Goal: Check status: Check status

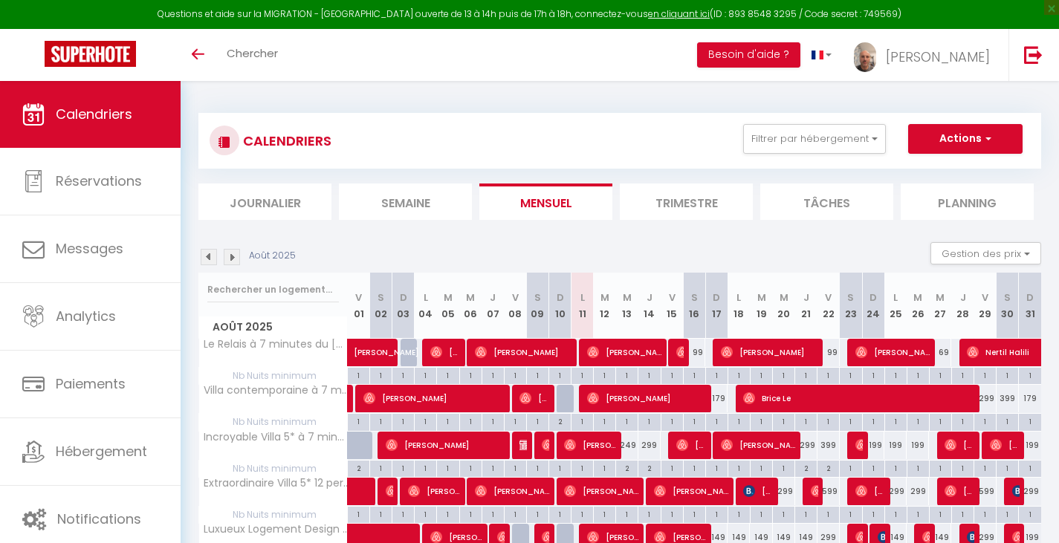
click at [123, 106] on span "Calendriers" at bounding box center [94, 114] width 77 height 19
click at [694, 122] on div "CALENDRIERS Filtrer par hébergement Gîtes Marcq Le Relais à 7 minutes du [GEOGR…" at bounding box center [619, 141] width 843 height 56
click at [796, 155] on div "CALENDRIERS Filtrer par hébergement Gîtes Marcq Le Relais à 7 minutes du [GEOGR…" at bounding box center [620, 140] width 821 height 33
click at [802, 146] on button "Filtrer par hébergement" at bounding box center [814, 139] width 143 height 30
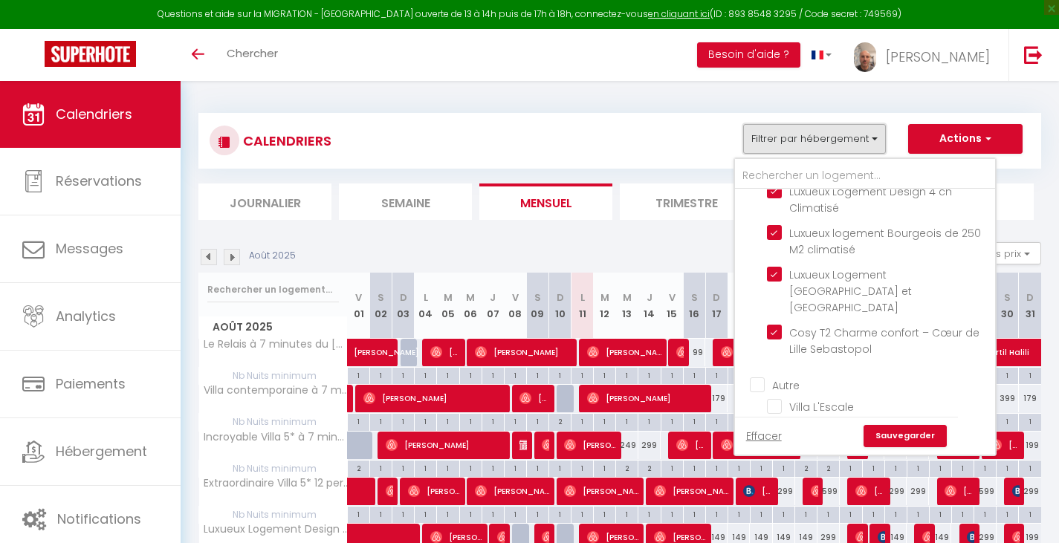
scroll to position [456, 0]
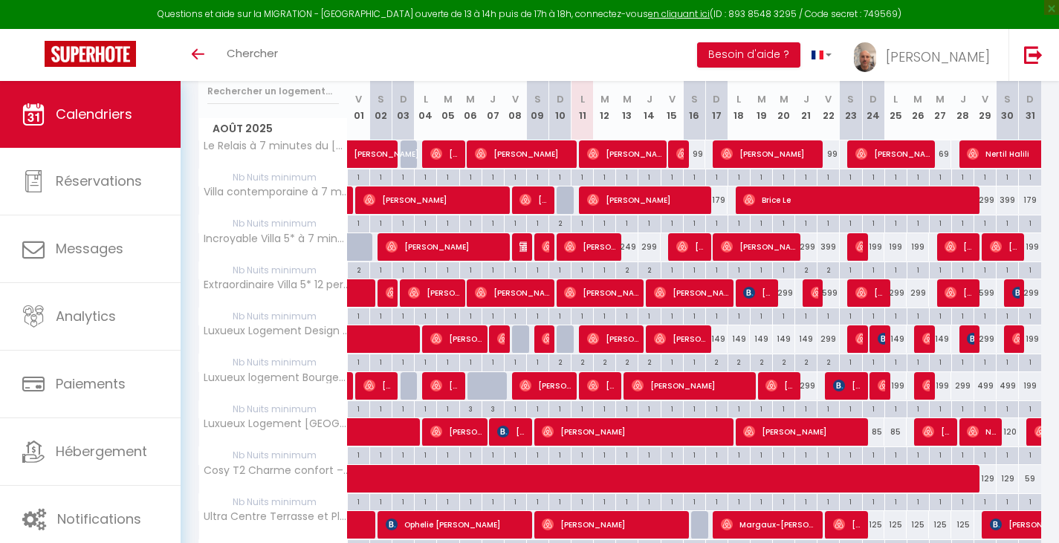
scroll to position [99, 0]
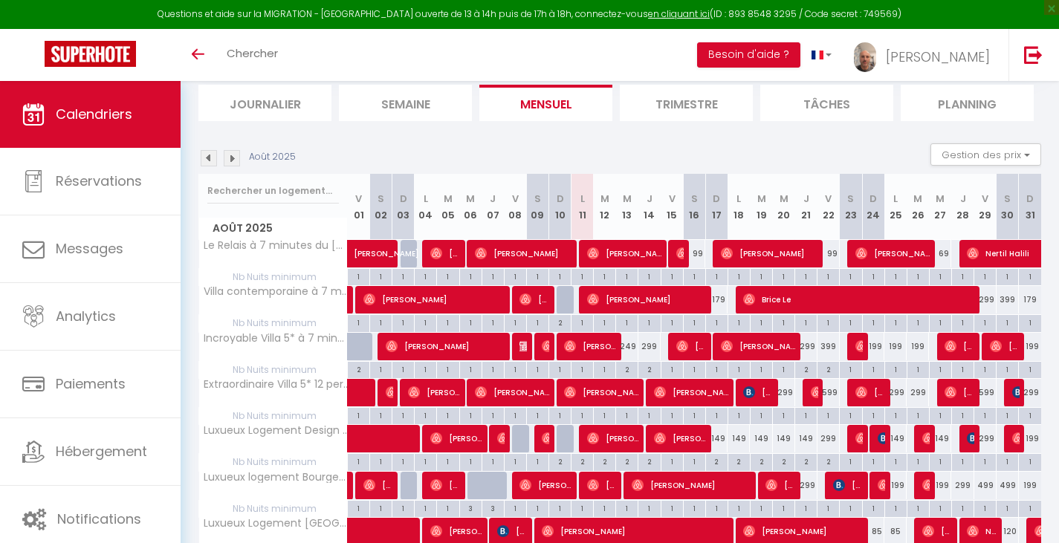
click at [233, 157] on img at bounding box center [232, 158] width 16 height 16
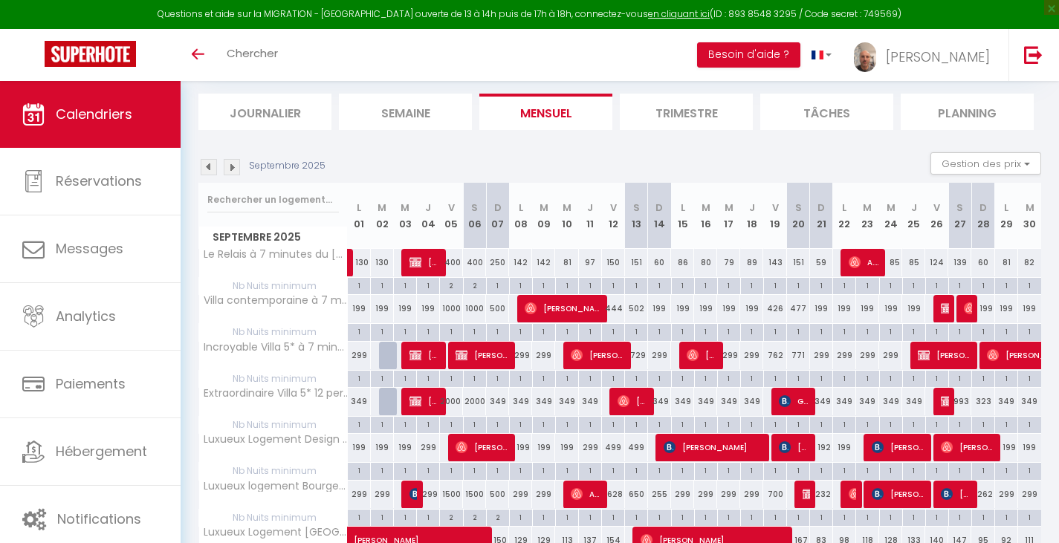
scroll to position [89, 0]
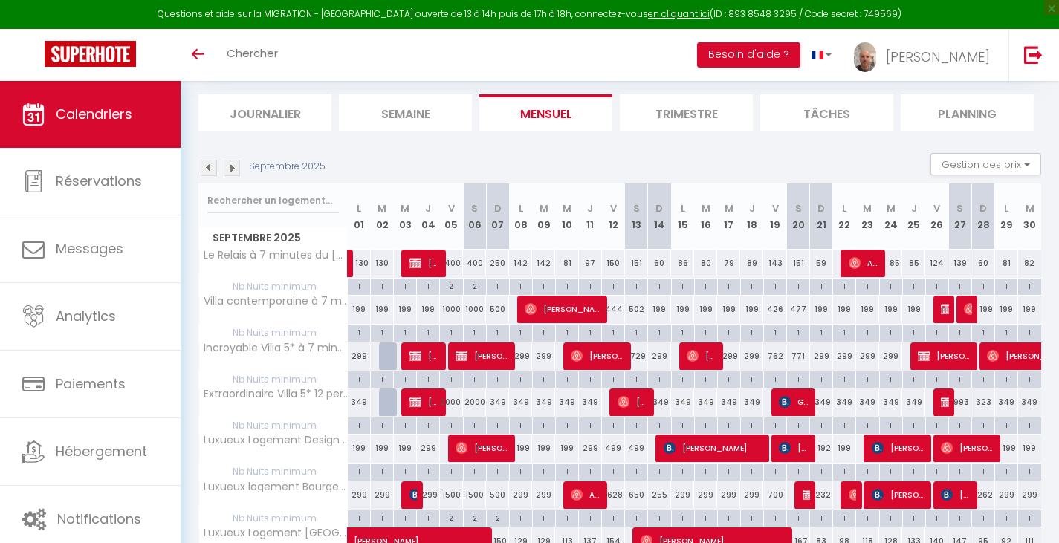
click at [201, 168] on img at bounding box center [209, 168] width 16 height 16
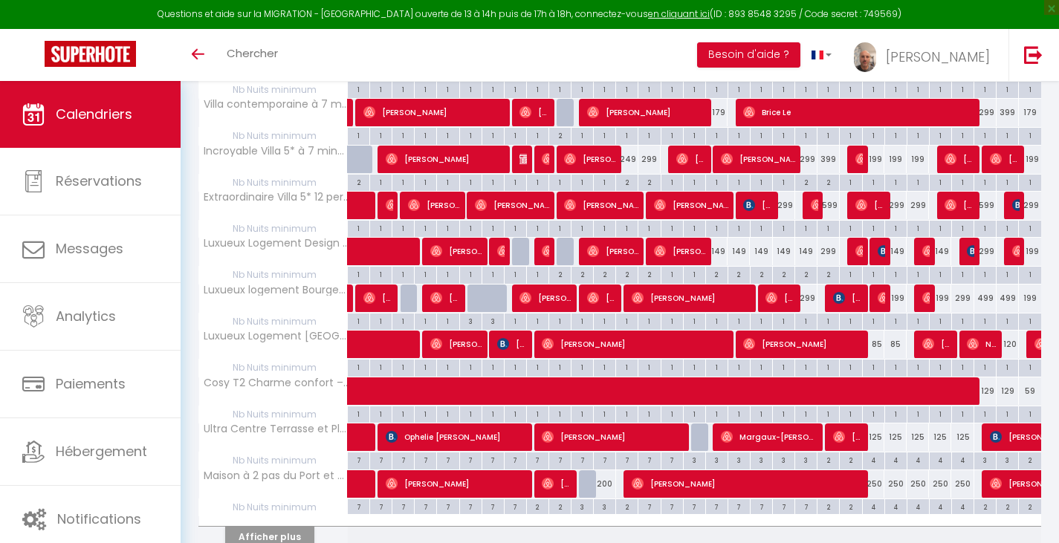
scroll to position [337, 0]
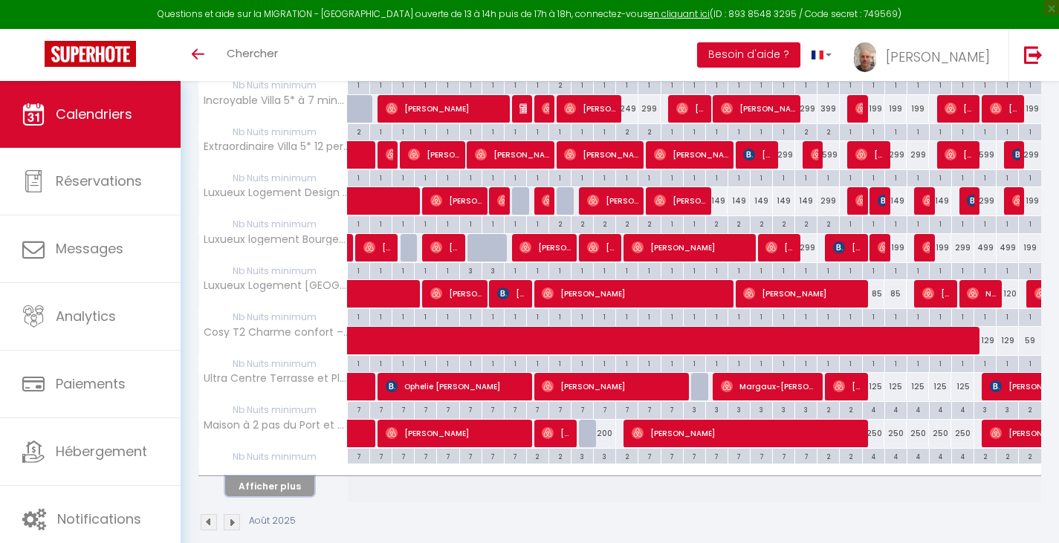
click at [285, 489] on button "Afficher plus" at bounding box center [269, 486] width 89 height 20
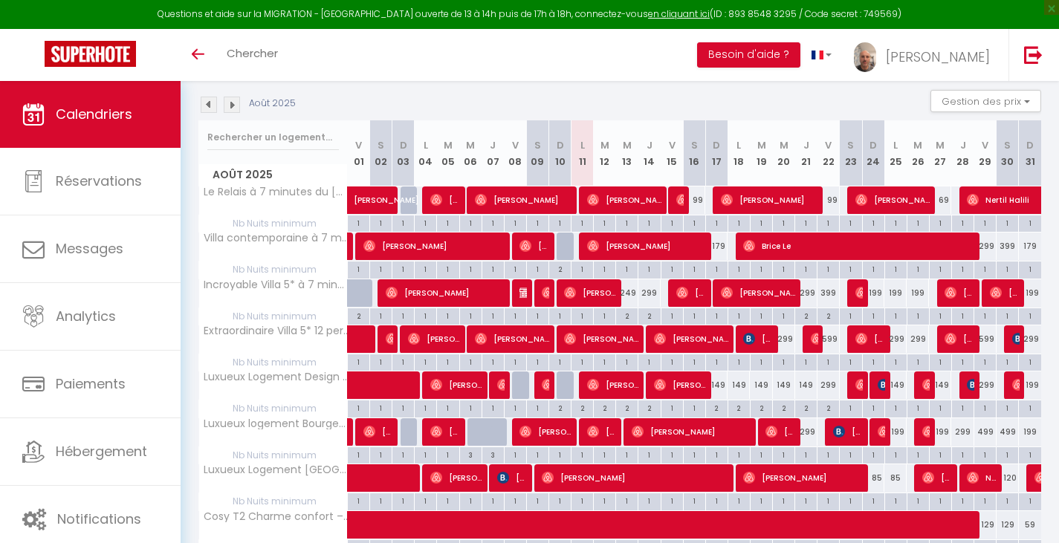
scroll to position [152, 0]
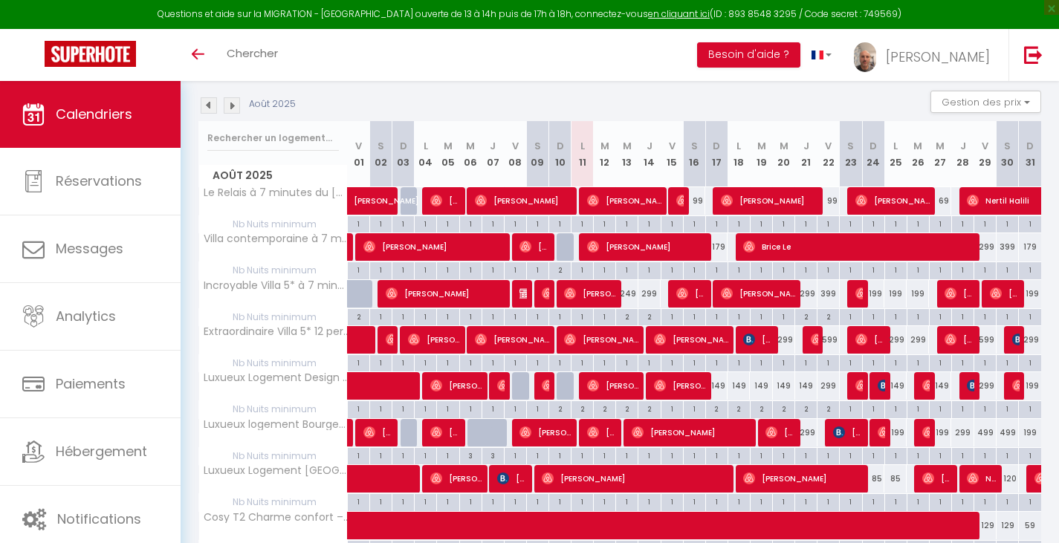
click at [234, 97] on img at bounding box center [232, 105] width 16 height 16
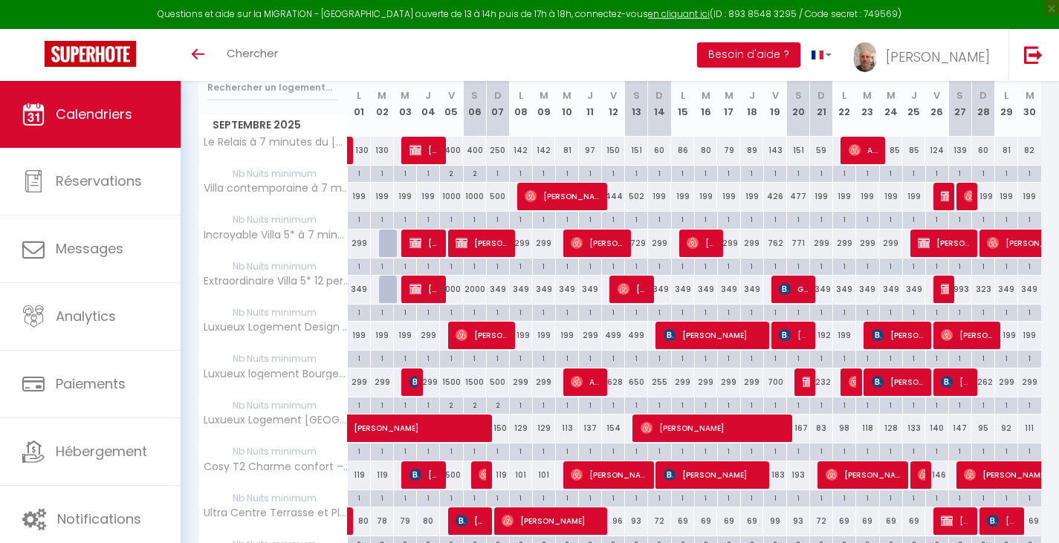
scroll to position [201, 0]
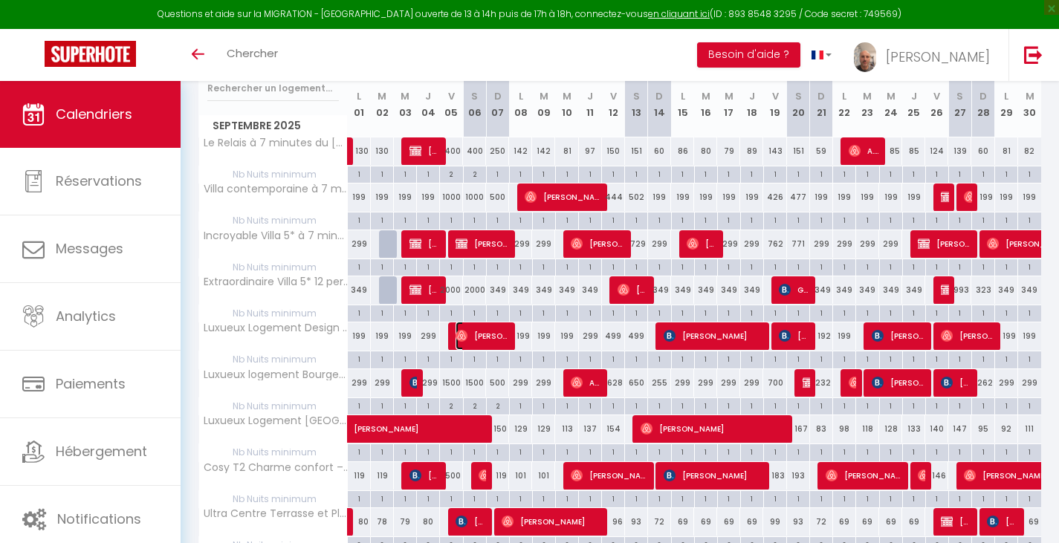
click at [488, 335] on span "[PERSON_NAME]" at bounding box center [483, 336] width 54 height 28
select select "OK"
select select "0"
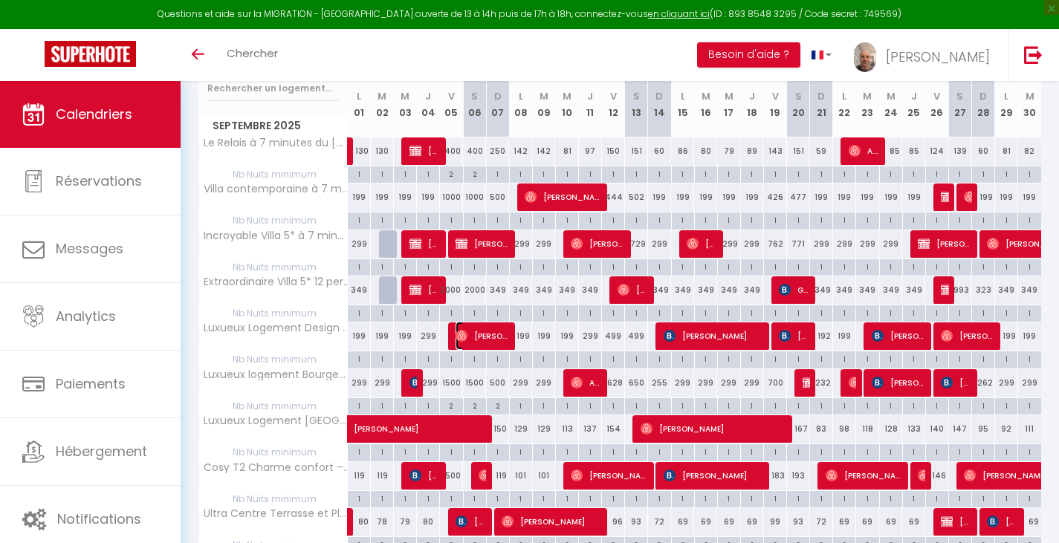
select select "1"
select select
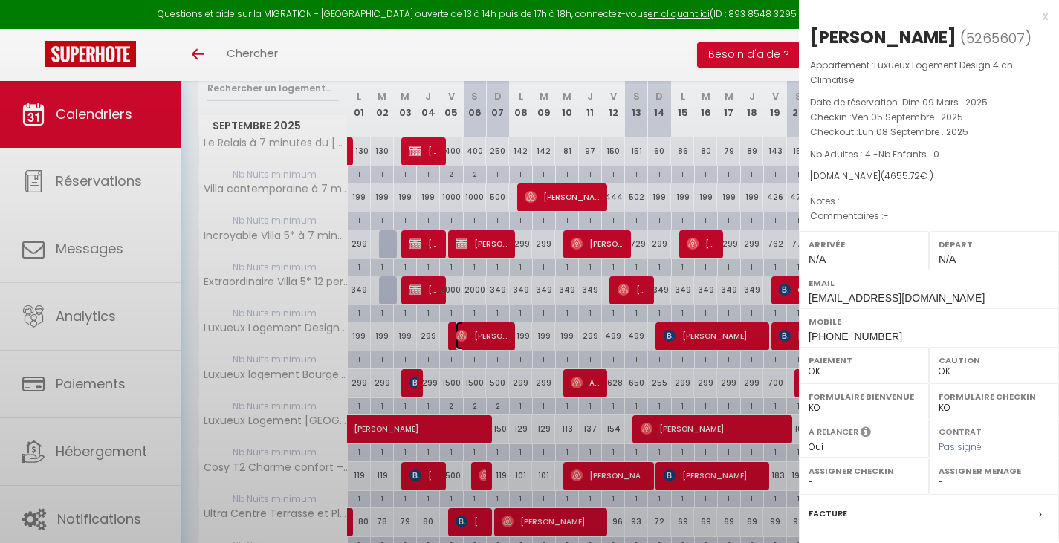
select select "15450"
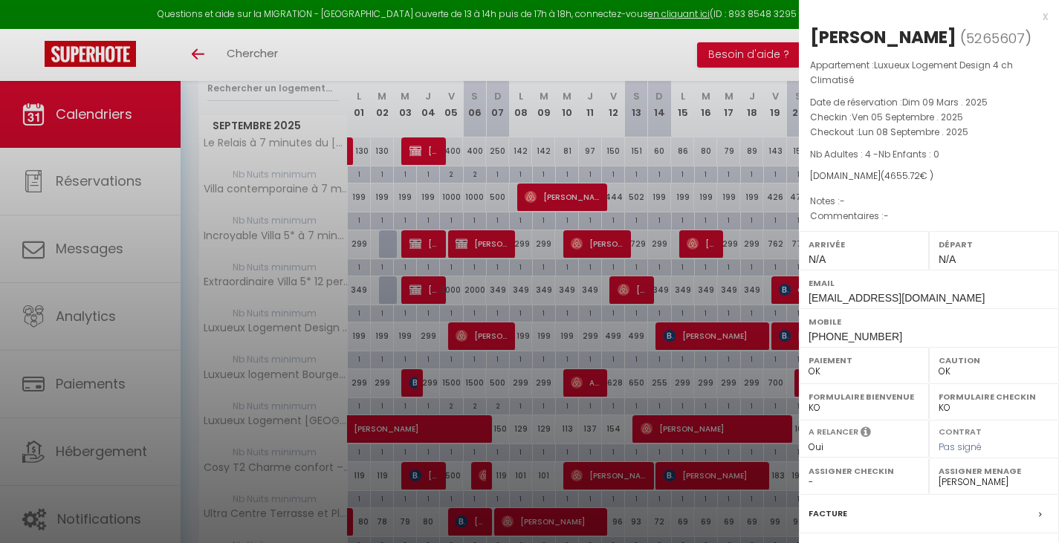
click at [506, 62] on div at bounding box center [529, 271] width 1059 height 543
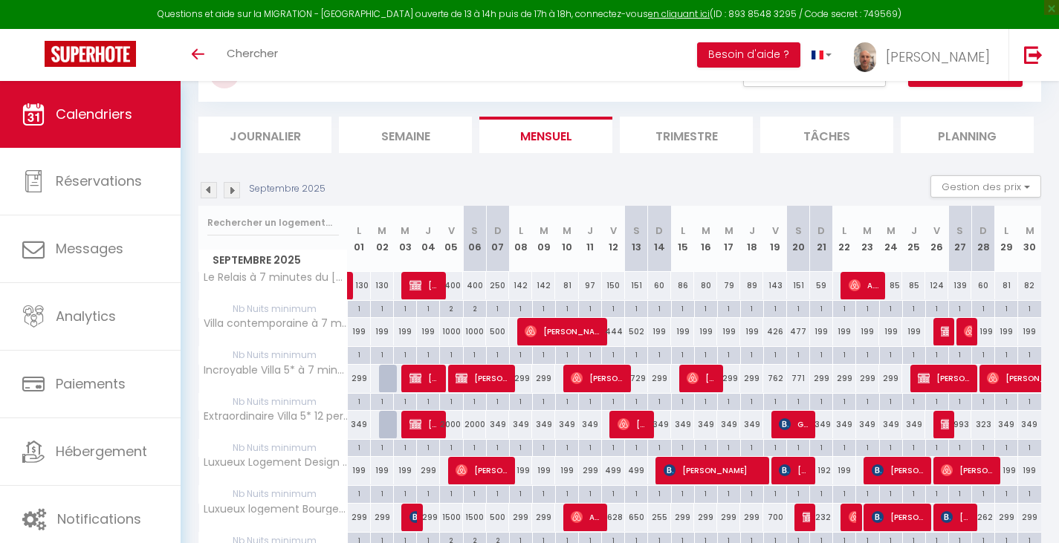
scroll to position [51, 0]
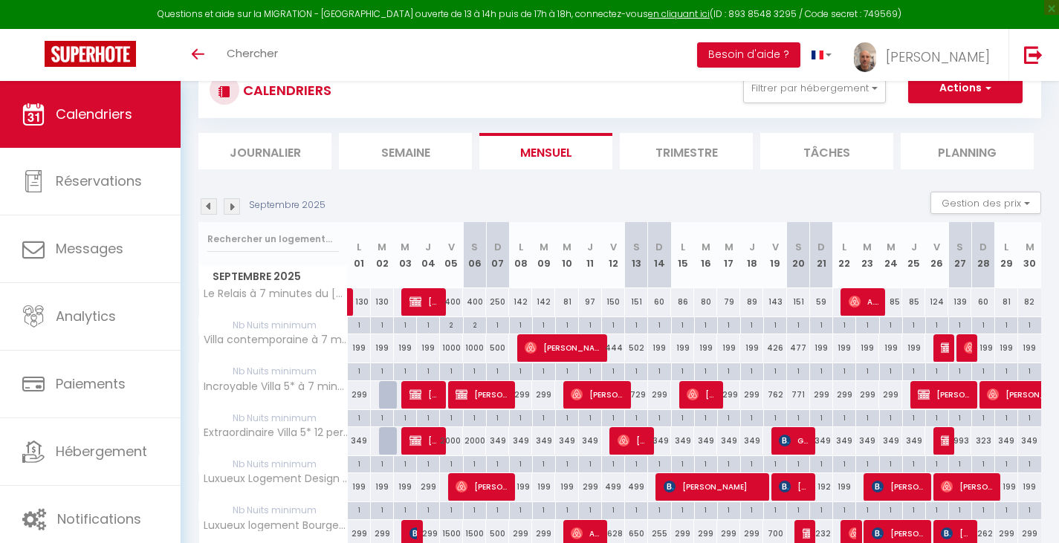
click at [205, 209] on img at bounding box center [209, 206] width 16 height 16
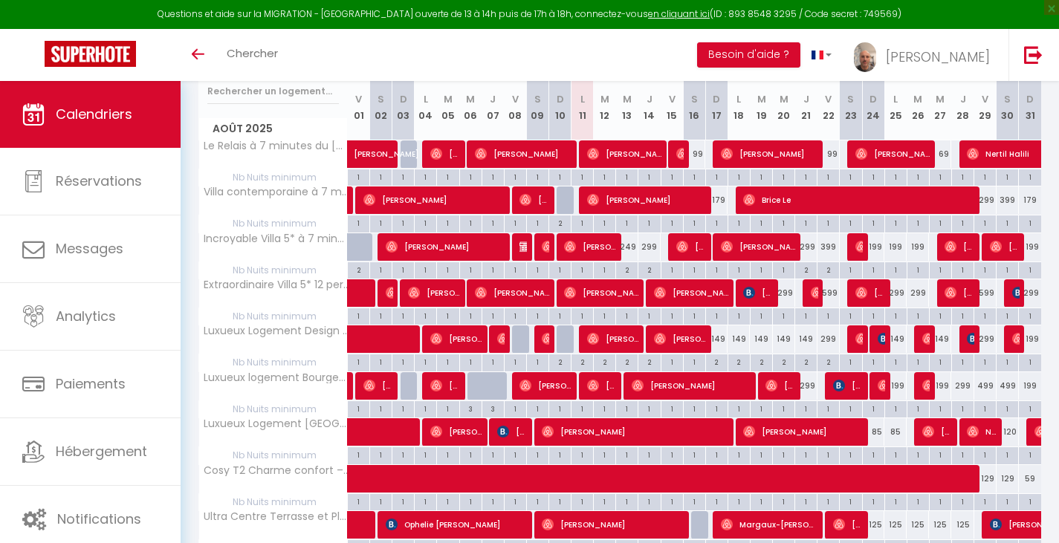
scroll to position [149, 0]
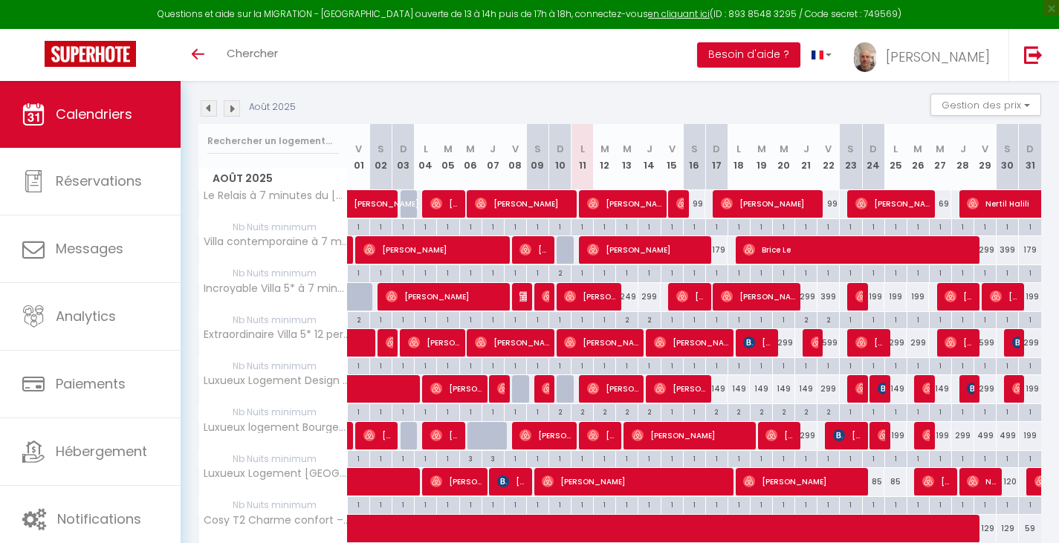
click at [228, 116] on img at bounding box center [232, 108] width 16 height 16
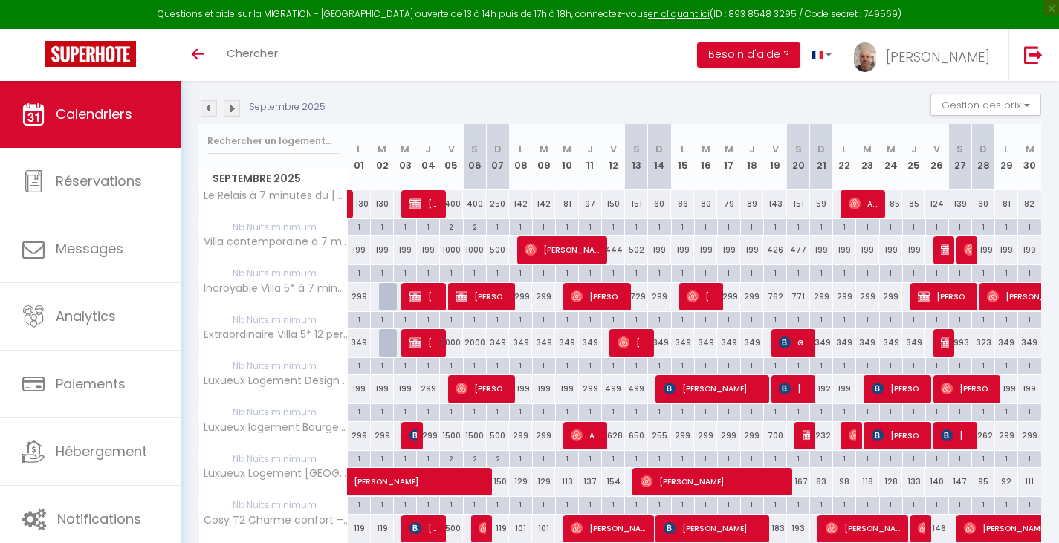
click at [206, 109] on img at bounding box center [209, 108] width 16 height 16
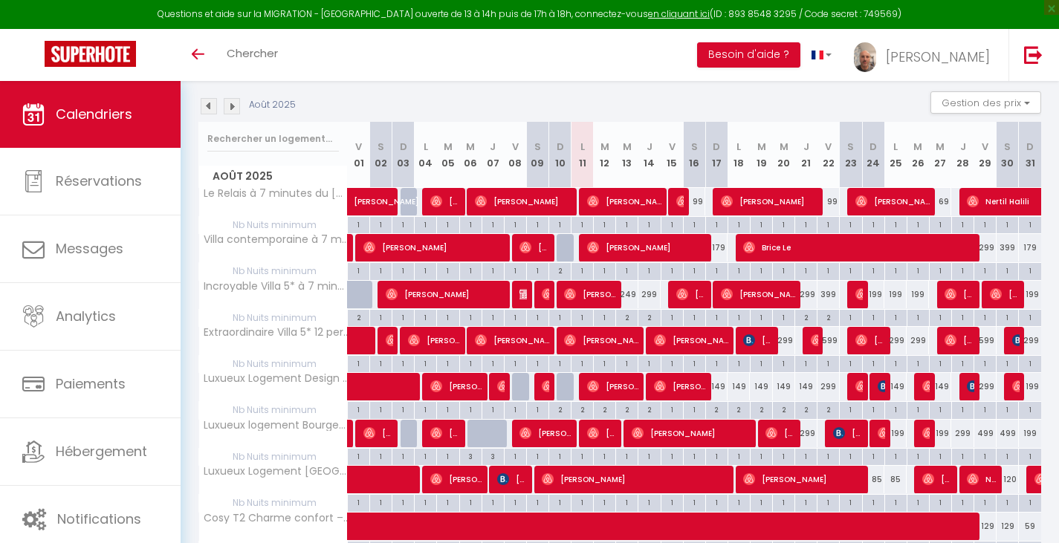
scroll to position [205, 0]
